Goal: Information Seeking & Learning: Learn about a topic

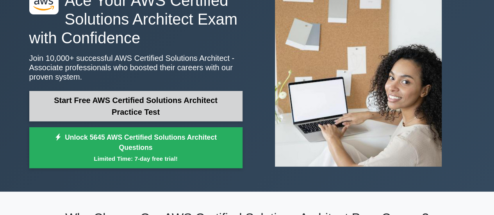
scroll to position [55, 0]
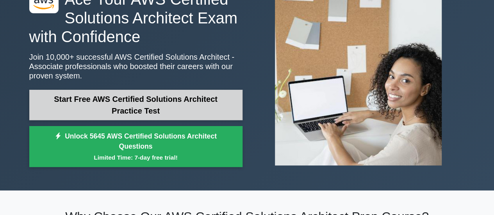
click at [141, 109] on link "Start Free AWS Certified Solutions Architect Practice Test" at bounding box center [135, 105] width 213 height 30
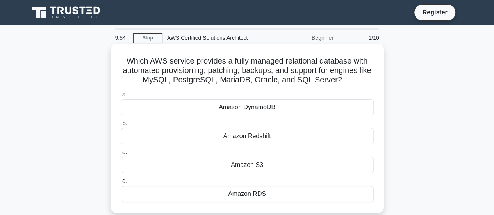
scroll to position [44, 0]
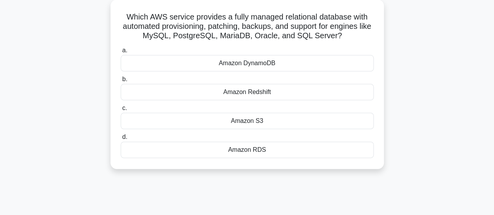
click at [232, 153] on div "Amazon RDS" at bounding box center [247, 150] width 253 height 16
click at [121, 140] on input "d. Amazon RDS" at bounding box center [121, 137] width 0 height 5
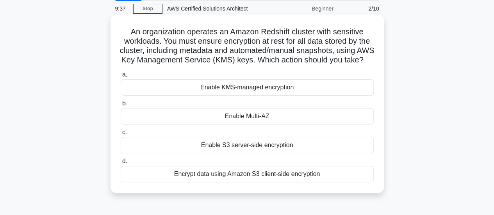
scroll to position [30, 0]
click at [289, 181] on div "Encrypt data using Amazon S3 client-side encryption" at bounding box center [247, 174] width 253 height 16
click at [121, 164] on input "d. Encrypt data using Amazon S3 client-side encryption" at bounding box center [121, 160] width 0 height 5
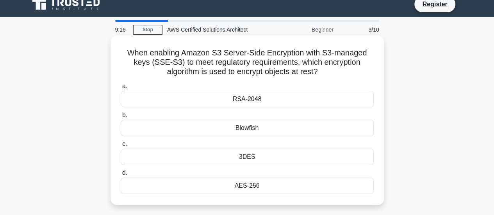
scroll to position [9, 0]
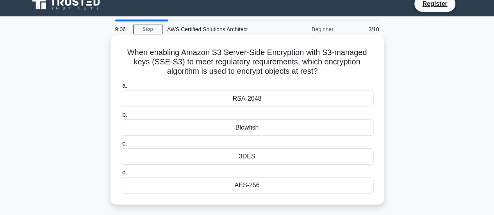
drag, startPoint x: 182, startPoint y: 50, endPoint x: 336, endPoint y: 72, distance: 155.7
click at [336, 72] on h5 "When enabling Amazon S3 Server-Side Encryption with S3-managed keys (SSE-S3) to…" at bounding box center [247, 62] width 255 height 29
copy h5 "Amazon S3 Server-Side Encryption with S3-managed keys (SSE-S3) to meet regulato…"
click at [238, 188] on div "AES-256" at bounding box center [247, 185] width 253 height 16
click at [121, 175] on input "d. AES-256" at bounding box center [121, 172] width 0 height 5
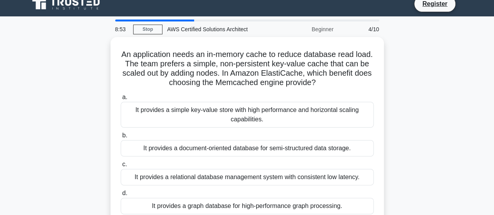
scroll to position [0, 0]
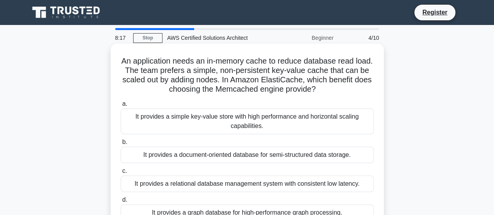
click at [283, 118] on div "It provides a simple key-value store with high performance and horizontal scali…" at bounding box center [247, 122] width 253 height 26
click at [121, 107] on input "a. It provides a simple key-value store with high performance and horizontal sc…" at bounding box center [121, 103] width 0 height 5
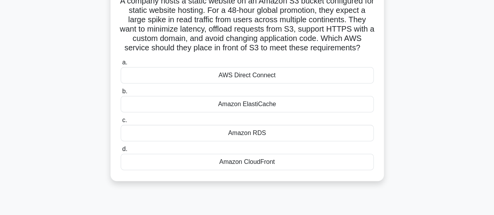
scroll to position [60, 0]
click at [239, 171] on div "Amazon CloudFront" at bounding box center [247, 162] width 253 height 16
click at [121, 152] on input "d. Amazon CloudFront" at bounding box center [121, 149] width 0 height 5
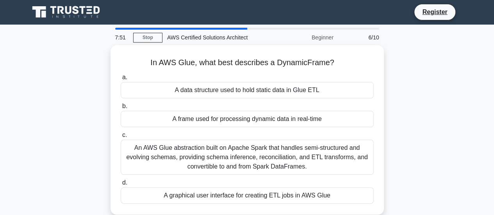
scroll to position [0, 0]
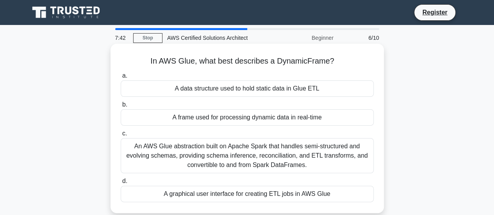
click at [269, 151] on div "An AWS Glue abstraction built on Apache Spark that handles semi-structured and …" at bounding box center [247, 155] width 253 height 35
click at [121, 136] on input "c. An AWS Glue abstraction built on Apache Spark that handles semi-structured a…" at bounding box center [121, 133] width 0 height 5
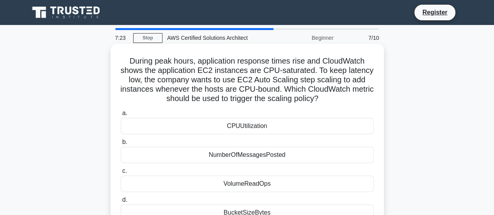
click at [317, 126] on div "CPUUtilization" at bounding box center [247, 126] width 253 height 16
click at [121, 116] on input "a. CPUUtilization" at bounding box center [121, 113] width 0 height 5
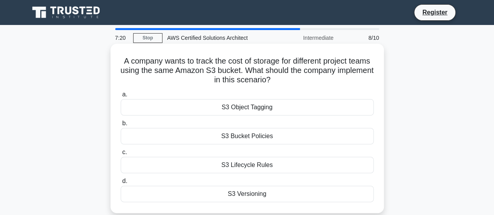
click at [214, 135] on div "S3 Bucket Policies" at bounding box center [247, 136] width 253 height 16
click at [121, 126] on input "b. S3 Bucket Policies" at bounding box center [121, 123] width 0 height 5
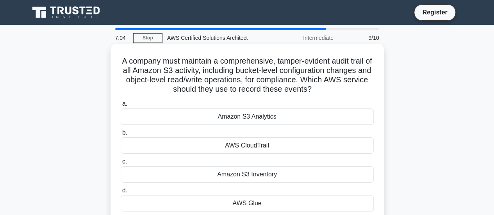
click at [244, 151] on div "AWS CloudTrail" at bounding box center [247, 145] width 253 height 16
click at [121, 135] on input "b. AWS CloudTrail" at bounding box center [121, 132] width 0 height 5
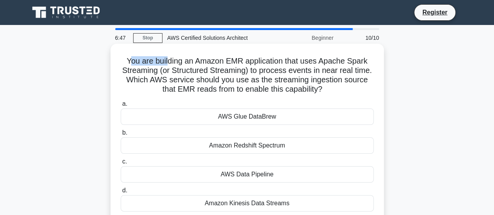
drag, startPoint x: 127, startPoint y: 59, endPoint x: 169, endPoint y: 62, distance: 41.9
click at [169, 62] on h5 "You are building an Amazon EMR application that uses Apache Spark Streaming (or…" at bounding box center [247, 75] width 255 height 38
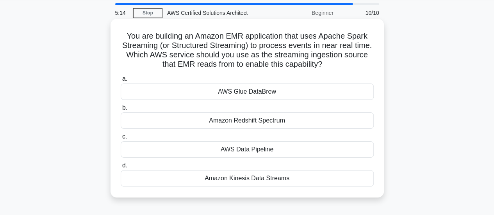
scroll to position [25, 0]
click at [255, 89] on div "AWS Glue DataBrew" at bounding box center [247, 91] width 253 height 16
click at [121, 81] on input "a. AWS Glue DataBrew" at bounding box center [121, 78] width 0 height 5
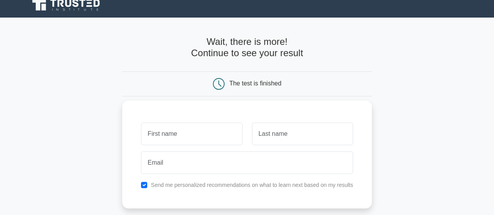
scroll to position [7, 0]
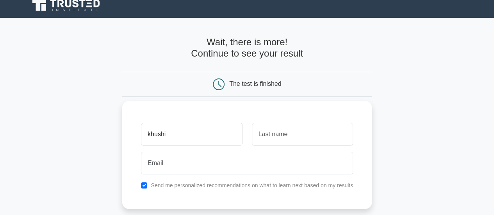
type input "khushi"
click at [253, 133] on input "text" at bounding box center [302, 134] width 101 height 23
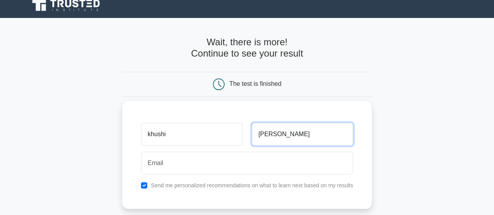
type input "saloni"
click at [246, 150] on div at bounding box center [246, 163] width 221 height 29
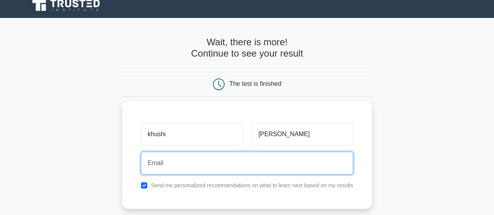
click at [226, 167] on input "email" at bounding box center [247, 163] width 212 height 23
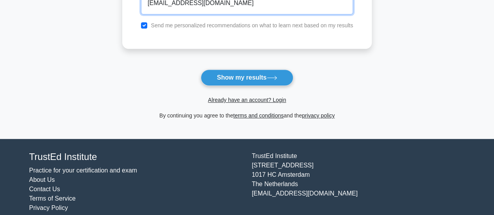
scroll to position [176, 0]
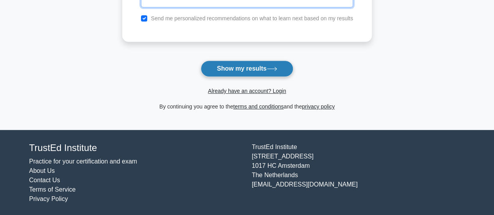
type input "khushisalonikd@gmail.com"
click at [242, 71] on button "Show my results" at bounding box center [247, 69] width 92 height 16
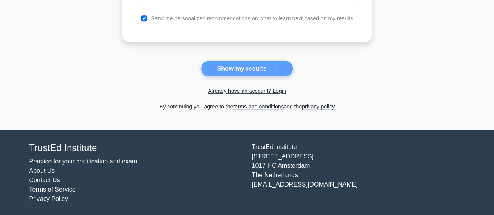
scroll to position [0, 0]
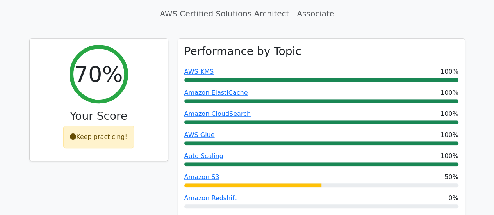
scroll to position [301, 0]
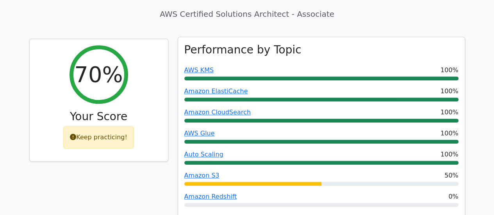
click at [260, 182] on div at bounding box center [252, 184] width 137 height 4
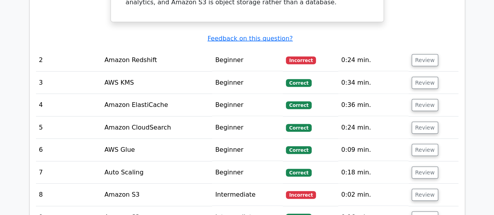
scroll to position [959, 0]
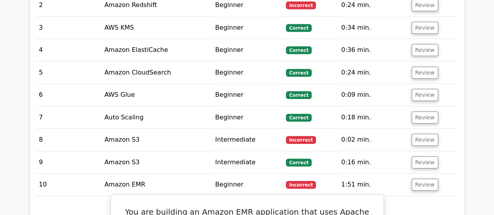
scroll to position [1014, 0]
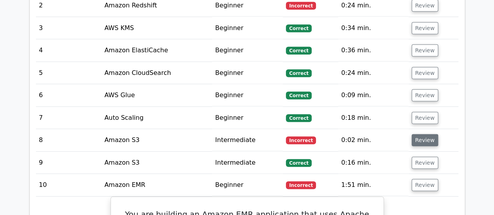
click at [421, 134] on button "Review" at bounding box center [424, 140] width 27 height 12
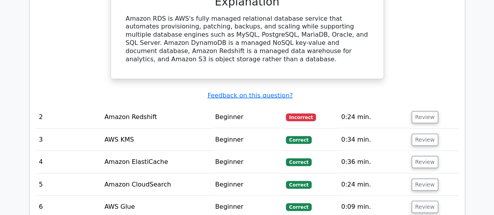
scroll to position [901, 0]
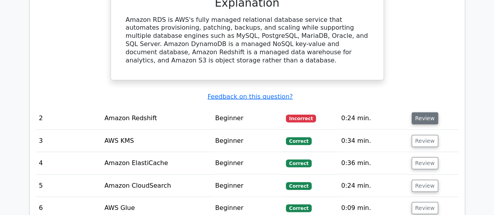
click at [418, 112] on button "Review" at bounding box center [424, 118] width 27 height 12
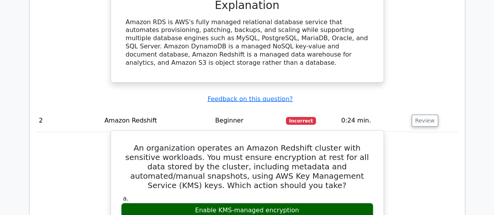
scroll to position [881, 0]
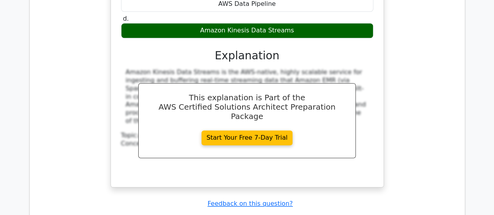
scroll to position [1945, 0]
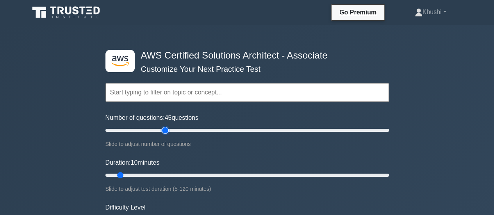
click at [164, 128] on input "Number of questions: 45 questions" at bounding box center [246, 130] width 283 height 9
type input "200"
click at [386, 130] on input "Number of questions: 200 questions" at bounding box center [246, 130] width 283 height 9
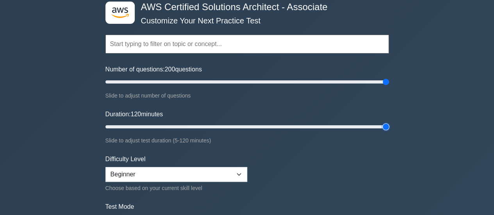
type input "120"
click at [386, 126] on input "Duration: 120 minutes" at bounding box center [246, 126] width 283 height 9
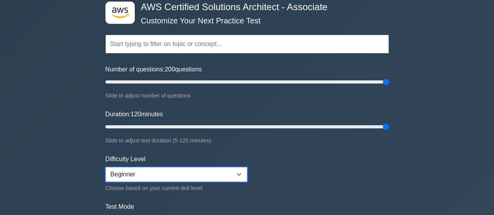
click at [185, 174] on select "Beginner Intermediate Expert" at bounding box center [176, 174] width 142 height 15
select select "intermediate"
click at [105, 167] on select "Beginner Intermediate Expert" at bounding box center [176, 174] width 142 height 15
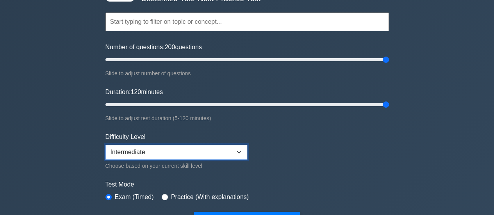
scroll to position [112, 0]
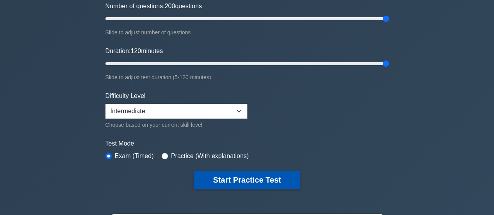
click at [248, 174] on button "Start Practice Test" at bounding box center [246, 180] width 105 height 18
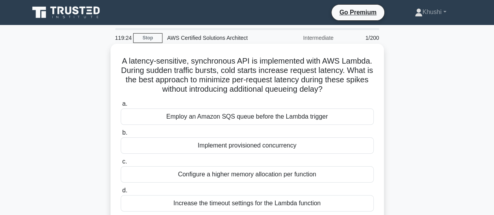
click at [240, 120] on div "Employ an Amazon SQS queue before the Lambda trigger" at bounding box center [247, 117] width 253 height 16
click at [121, 107] on input "a. Employ an Amazon SQS queue before the Lambda trigger" at bounding box center [121, 103] width 0 height 5
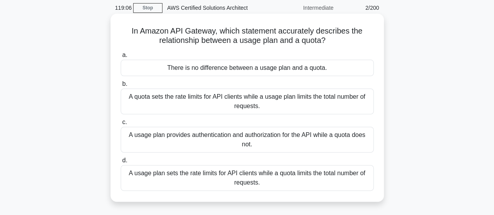
scroll to position [30, 0]
click at [212, 181] on div "A usage plan sets the rate limits for API clients while a quota limits the tota…" at bounding box center [247, 178] width 253 height 26
click at [121, 163] on input "d. A usage plan sets the rate limits for API clients while a quota limits the t…" at bounding box center [121, 160] width 0 height 5
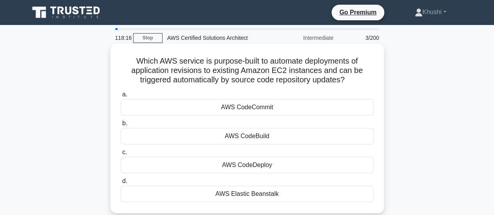
scroll to position [2, 0]
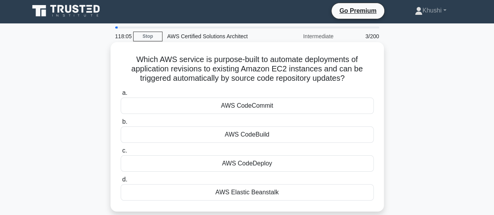
click at [217, 111] on div "AWS CodeCommit" at bounding box center [247, 106] width 253 height 16
click at [121, 96] on input "a. AWS CodeCommit" at bounding box center [121, 93] width 0 height 5
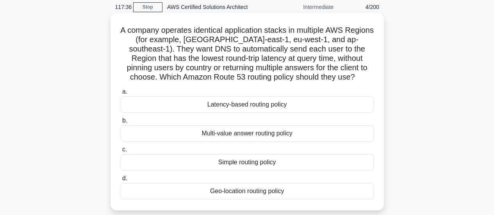
scroll to position [30, 0]
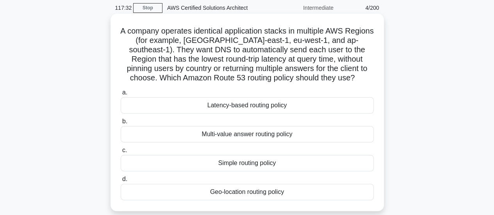
click at [183, 189] on div "Geo-location routing policy" at bounding box center [247, 192] width 253 height 16
click at [121, 182] on input "d. Geo-location routing policy" at bounding box center [121, 179] width 0 height 5
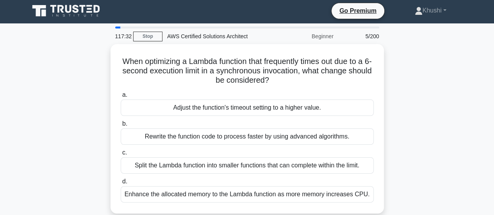
scroll to position [0, 0]
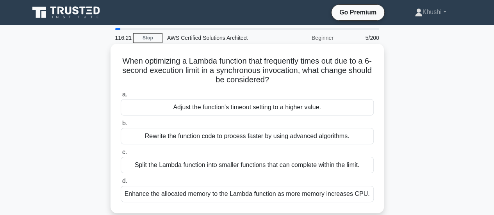
click at [178, 164] on div "Split the Lambda function into smaller functions that can complete within the l…" at bounding box center [247, 165] width 253 height 16
click at [121, 155] on input "c. Split the Lambda function into smaller functions that can complete within th…" at bounding box center [121, 152] width 0 height 5
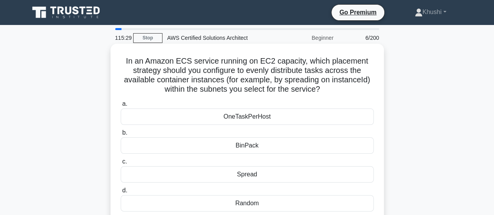
click at [303, 121] on div "OneTaskPerHost" at bounding box center [247, 117] width 253 height 16
click at [121, 107] on input "a. OneTaskPerHost" at bounding box center [121, 103] width 0 height 5
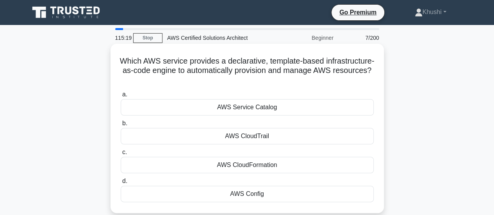
click at [249, 167] on div "AWS CloudFormation" at bounding box center [247, 165] width 253 height 16
click at [121, 155] on input "c. AWS CloudFormation" at bounding box center [121, 152] width 0 height 5
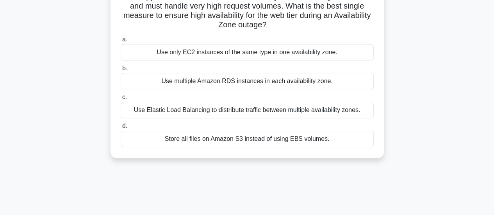
scroll to position [74, 0]
click at [268, 113] on div "Use Elastic Load Balancing to distribute traffic between multiple availability …" at bounding box center [247, 109] width 253 height 16
click at [121, 100] on input "c. Use Elastic Load Balancing to distribute traffic between multiple availabili…" at bounding box center [121, 96] width 0 height 5
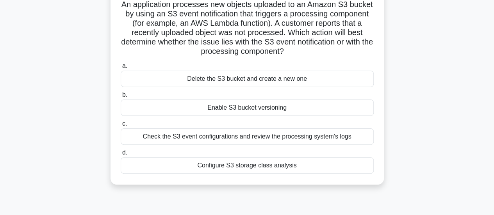
scroll to position [65, 0]
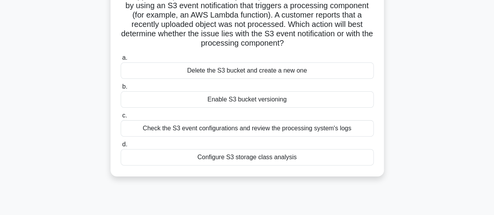
click at [267, 128] on div "Check the S3 event configurations and review the processing system's logs" at bounding box center [247, 128] width 253 height 16
click at [121, 118] on input "c. Check the S3 event configurations and review the processing system's logs" at bounding box center [121, 115] width 0 height 5
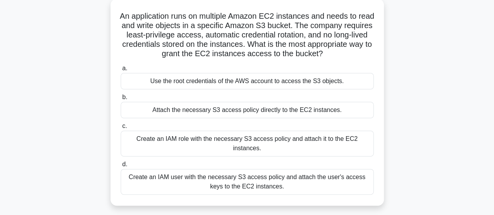
scroll to position [47, 0]
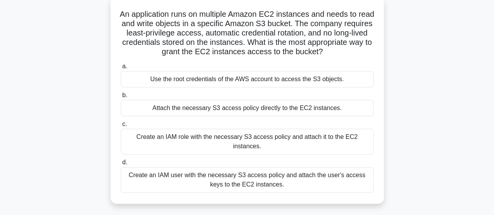
click at [254, 171] on div "Create an IAM user with the necessary S3 access policy and attach the user's ac…" at bounding box center [247, 180] width 253 height 26
click at [121, 165] on input "d. Create an IAM user with the necessary S3 access policy and attach the user's…" at bounding box center [121, 162] width 0 height 5
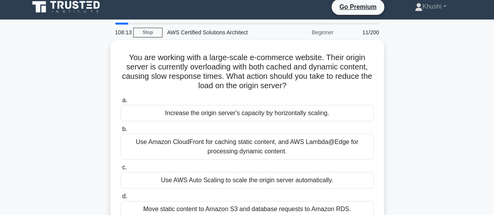
scroll to position [0, 0]
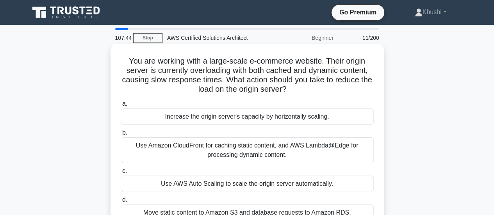
click at [255, 148] on div "Use Amazon CloudFront for caching static content, and AWS Lambda@Edge for proce…" at bounding box center [247, 150] width 253 height 26
click at [121, 135] on input "b. Use Amazon CloudFront for caching static content, and AWS Lambda@Edge for pr…" at bounding box center [121, 132] width 0 height 5
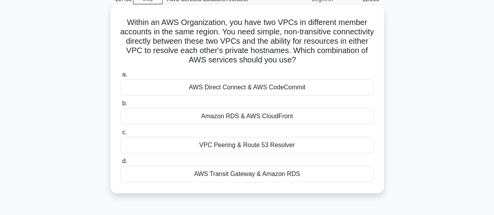
scroll to position [38, 0]
click at [244, 90] on div "AWS Direct Connect & AWS CodeCommit" at bounding box center [247, 88] width 253 height 16
click at [121, 78] on input "a. AWS Direct Connect & AWS CodeCommit" at bounding box center [121, 75] width 0 height 5
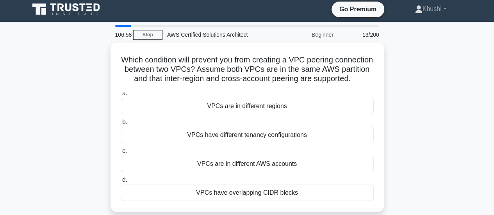
scroll to position [0, 0]
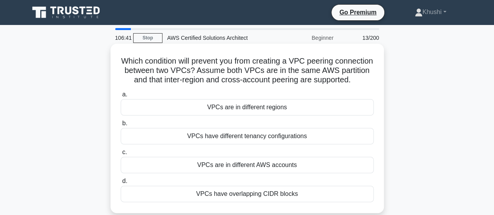
click at [248, 171] on div "VPCs are in different AWS accounts" at bounding box center [247, 165] width 253 height 16
click at [121, 155] on input "c. VPCs are in different AWS accounts" at bounding box center [121, 152] width 0 height 5
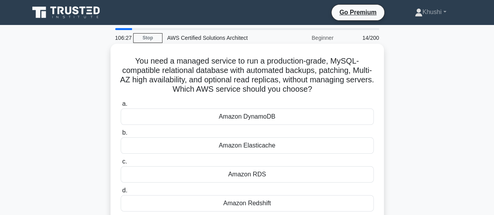
click at [280, 165] on label "c. Amazon RDS" at bounding box center [247, 170] width 253 height 26
click at [121, 164] on input "c. Amazon RDS" at bounding box center [121, 161] width 0 height 5
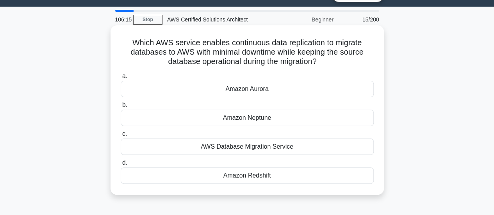
scroll to position [19, 0]
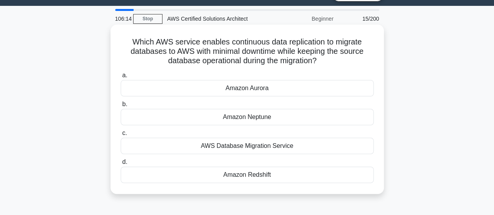
click at [192, 146] on div "AWS Database Migration Service" at bounding box center [247, 146] width 253 height 16
click at [121, 136] on input "c. AWS Database Migration Service" at bounding box center [121, 133] width 0 height 5
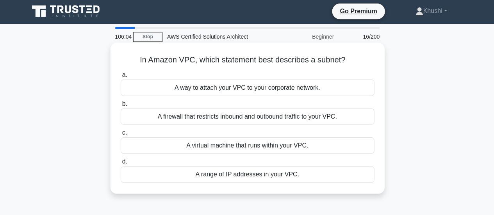
scroll to position [2, 0]
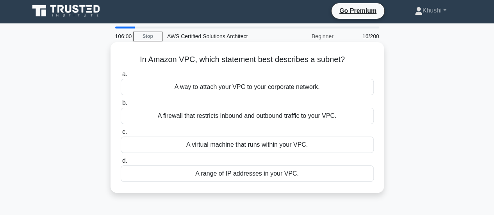
click at [220, 85] on div "A way to attach your VPC to your corporate network." at bounding box center [247, 87] width 253 height 16
click at [121, 77] on input "a. A way to attach your VPC to your corporate network." at bounding box center [121, 74] width 0 height 5
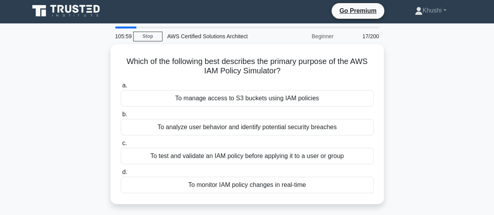
scroll to position [0, 0]
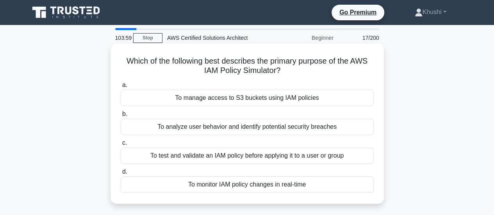
click at [230, 128] on div "To analyze user behavior and identify potential security breaches" at bounding box center [247, 127] width 253 height 16
click at [121, 117] on input "b. To analyze user behavior and identify potential security breaches" at bounding box center [121, 114] width 0 height 5
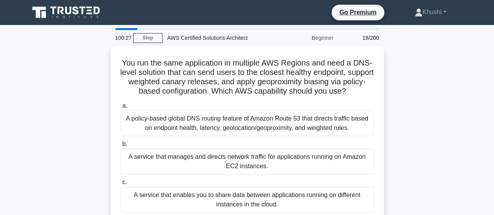
click at [230, 128] on div "A policy-based global DNS routing feature of Amazon Route 53 that directs traff…" at bounding box center [247, 123] width 253 height 26
click at [121, 109] on input "a. A policy-based global DNS routing feature of Amazon Route 53 that directs tr…" at bounding box center [121, 105] width 0 height 5
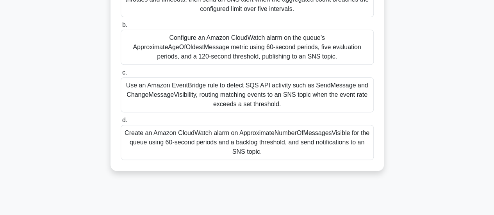
scroll to position [146, 0]
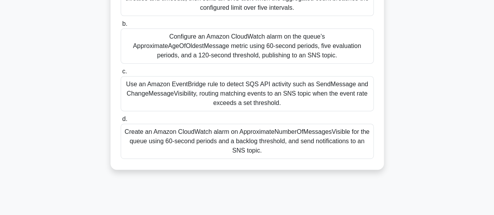
click at [205, 124] on div "Create an Amazon CloudWatch alarm on ApproximateNumberOfMessagesVisible for the…" at bounding box center [247, 141] width 253 height 35
click at [121, 122] on input "d. Create an Amazon CloudWatch alarm on ApproximateNumberOfMessagesVisible for …" at bounding box center [121, 119] width 0 height 5
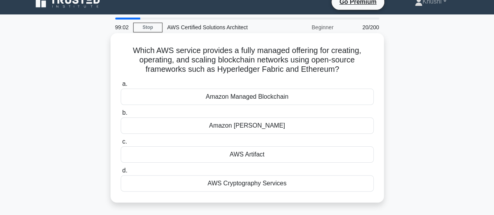
scroll to position [11, 0]
click at [226, 99] on div "Amazon Managed Blockchain" at bounding box center [247, 96] width 253 height 16
click at [121, 86] on input "a. Amazon Managed Blockchain" at bounding box center [121, 83] width 0 height 5
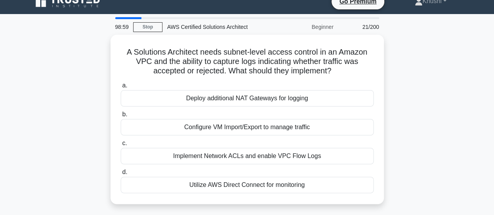
scroll to position [0, 0]
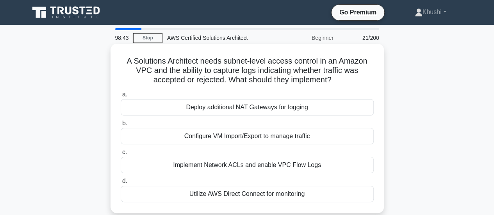
click at [209, 166] on div "Implement Network ACLs and enable VPC Flow Logs" at bounding box center [247, 165] width 253 height 16
click at [121, 155] on input "c. Implement Network ACLs and enable VPC Flow Logs" at bounding box center [121, 152] width 0 height 5
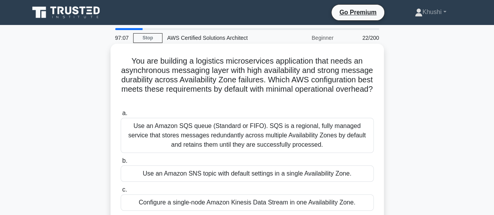
scroll to position [0, 0]
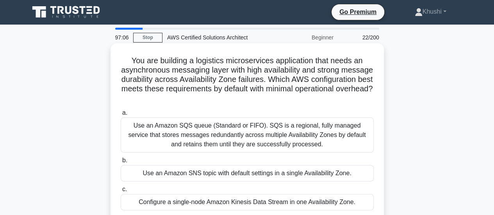
click at [239, 128] on div "Use an Amazon SQS queue (Standard or FIFO). SQS is a regional, fully managed se…" at bounding box center [247, 134] width 253 height 35
click at [121, 116] on input "a. Use an Amazon SQS queue (Standard or FIFO). SQS is a regional, fully managed…" at bounding box center [121, 112] width 0 height 5
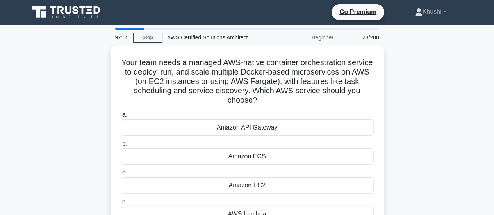
scroll to position [0, 0]
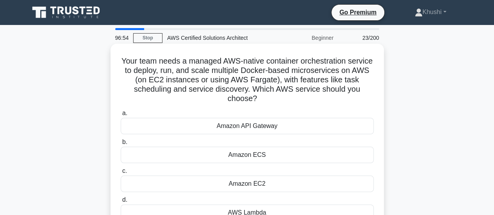
click at [248, 151] on div "Amazon ECS" at bounding box center [247, 155] width 253 height 16
click at [121, 145] on input "b. Amazon ECS" at bounding box center [121, 142] width 0 height 5
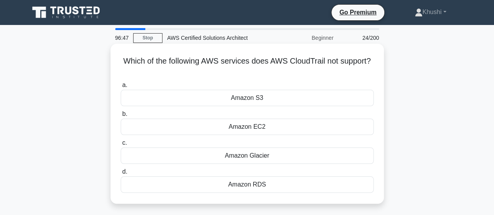
click at [230, 157] on div "Amazon Glacier" at bounding box center [247, 156] width 253 height 16
click at [121, 146] on input "c. Amazon Glacier" at bounding box center [121, 143] width 0 height 5
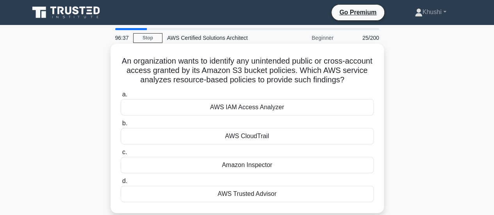
drag, startPoint x: 230, startPoint y: 157, endPoint x: 226, endPoint y: 142, distance: 15.3
click at [226, 142] on div "a. AWS IAM Access Analyzer b. AWS CloudTrail c. d." at bounding box center [247, 146] width 262 height 116
click at [256, 108] on div "AWS IAM Access Analyzer" at bounding box center [247, 107] width 253 height 16
click at [121, 97] on input "a. AWS IAM Access Analyzer" at bounding box center [121, 94] width 0 height 5
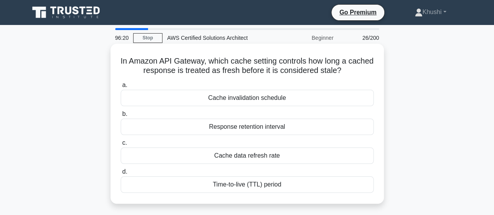
click at [252, 159] on div "Cache data refresh rate" at bounding box center [247, 156] width 253 height 16
click at [121, 146] on input "c. Cache data refresh rate" at bounding box center [121, 143] width 0 height 5
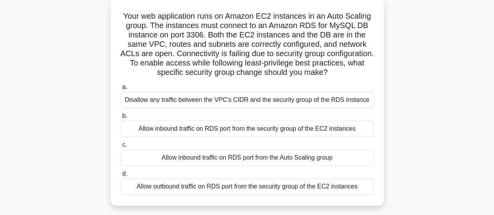
scroll to position [44, 0]
click at [242, 158] on div "Allow inbound traffic on RDS port from the Auto Scaling group" at bounding box center [247, 158] width 253 height 16
click at [121, 148] on input "c. Allow inbound traffic on RDS port from the Auto Scaling group" at bounding box center [121, 145] width 0 height 5
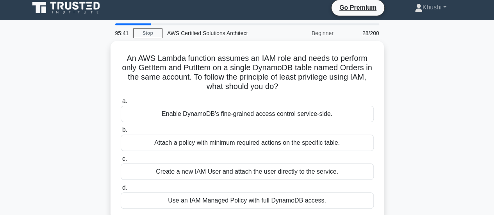
scroll to position [0, 0]
